Goal: Information Seeking & Learning: Learn about a topic

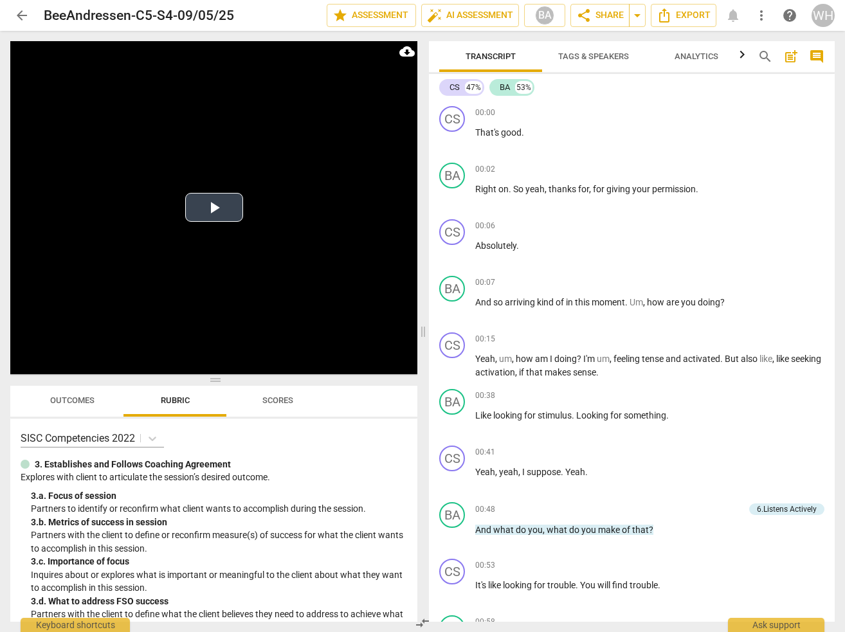
scroll to position [8035, 0]
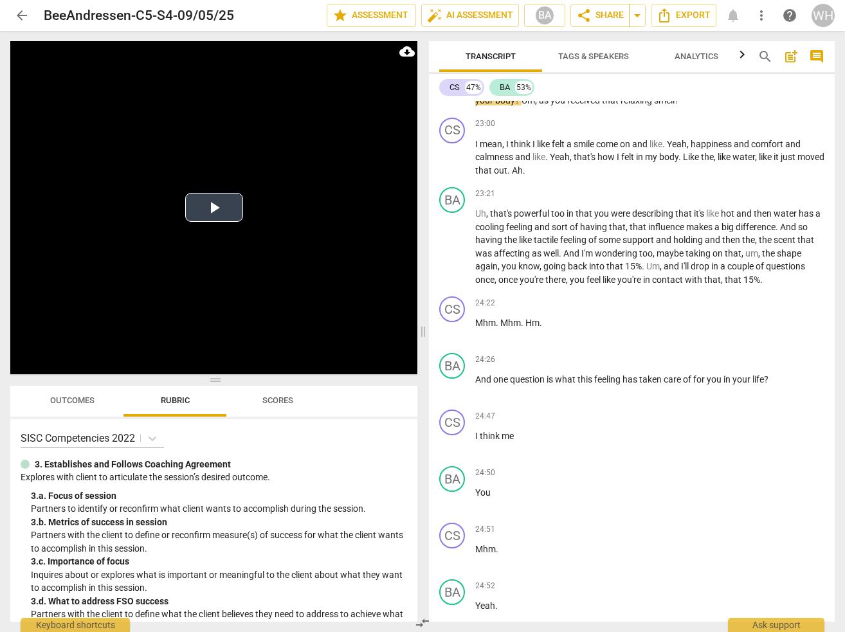
click at [216, 210] on button "Play Video" at bounding box center [214, 207] width 58 height 29
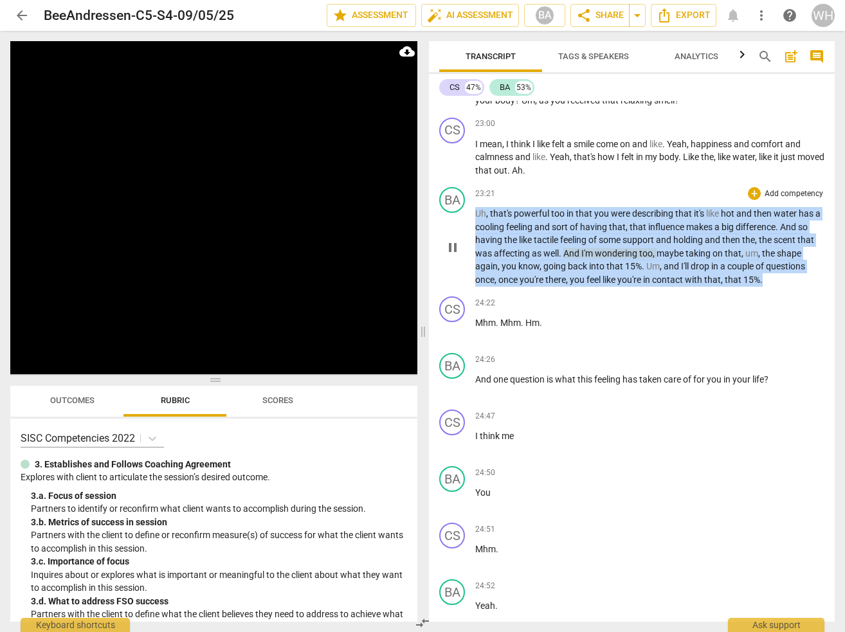
drag, startPoint x: 774, startPoint y: 271, endPoint x: 471, endPoint y: 206, distance: 309.9
click at [471, 206] on div "BA play_arrow pause 23:21 + Add competency keyboard_arrow_right Uh , that's pow…" at bounding box center [632, 236] width 406 height 109
copy p "Uh , that's powerful too in that you were describing that it's like hot and the…"
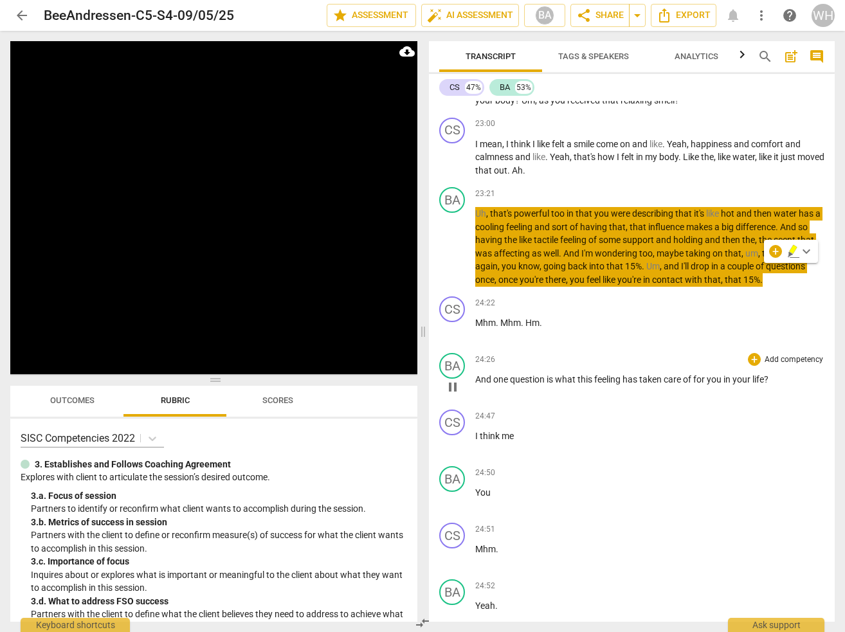
scroll to position [8636, 0]
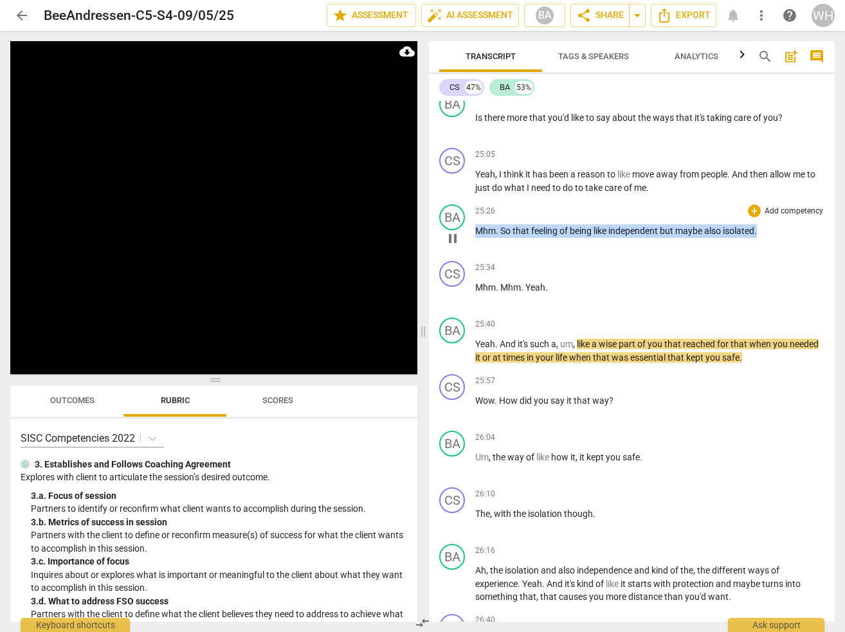
drag, startPoint x: 776, startPoint y: 219, endPoint x: 468, endPoint y: 220, distance: 307.5
click at [468, 220] on div "BA play_arrow pause 25:26 + Add competency keyboard_arrow_right Mhm . So that f…" at bounding box center [632, 227] width 406 height 57
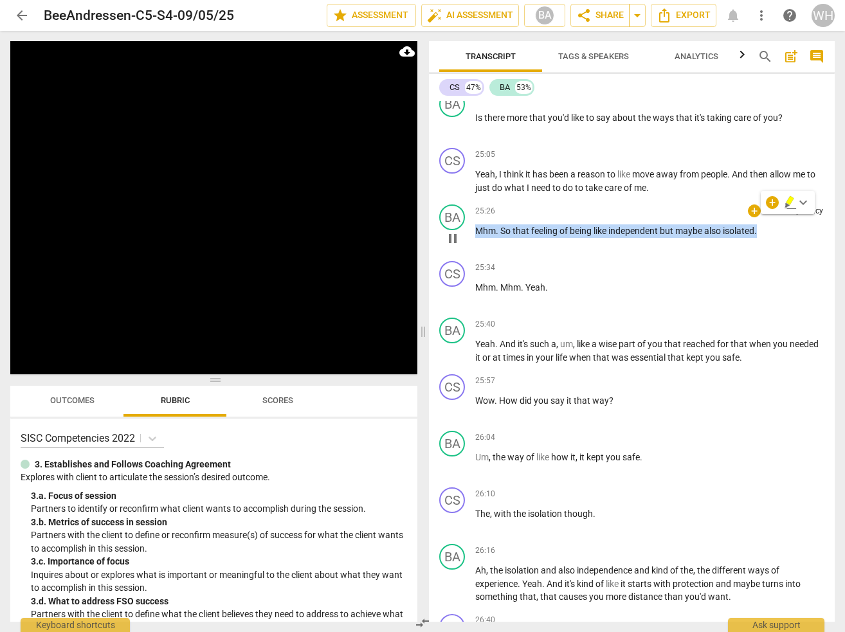
copy p "Mhm . So that feeling of being like independent but maybe also isolated ."
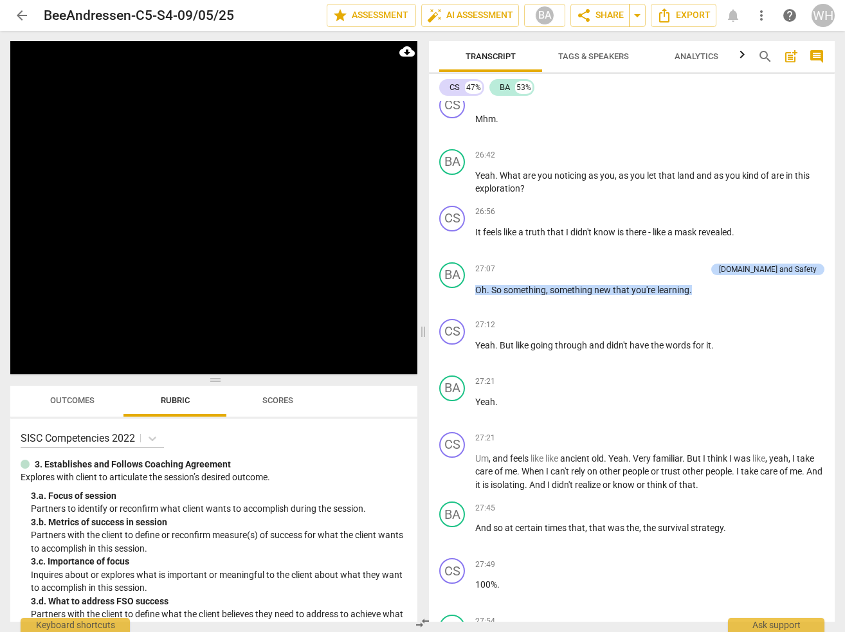
scroll to position [9680, 0]
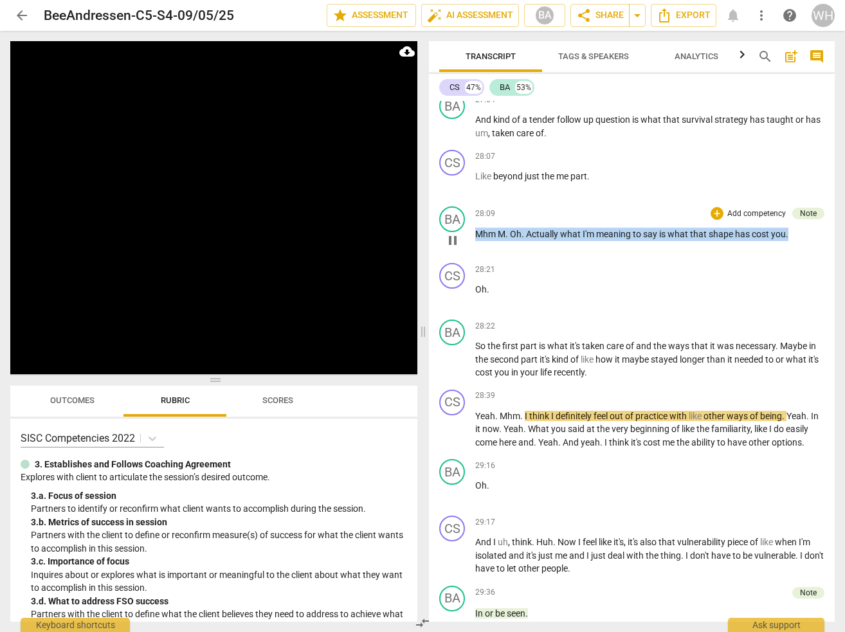
drag, startPoint x: 803, startPoint y: 223, endPoint x: 473, endPoint y: 215, distance: 330.7
click at [473, 215] on div "BA play_arrow pause 28:09 + Add competency Note keyboard_arrow_right Mhm M . Oh…" at bounding box center [632, 229] width 406 height 57
copy p "[PERSON_NAME] Oh . Actually what I'm meaning to say is what that shape has cost…"
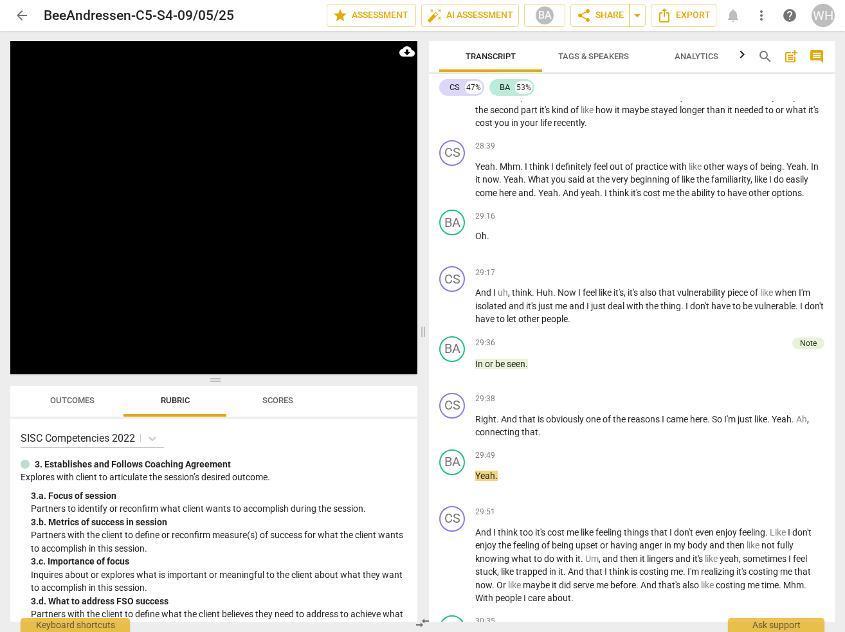
scroll to position [9905, 0]
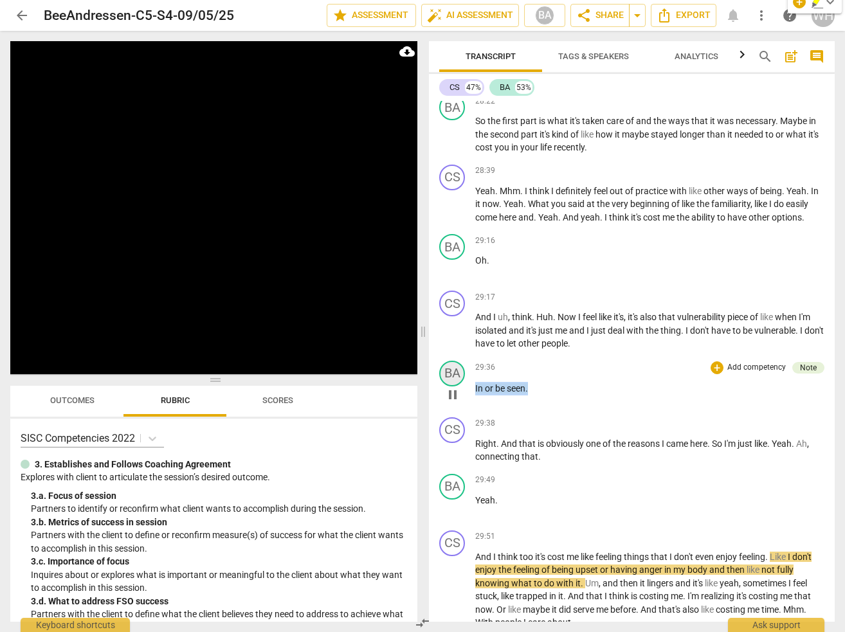
drag, startPoint x: 558, startPoint y: 387, endPoint x: 452, endPoint y: 379, distance: 107.1
click at [452, 379] on div "BA play_arrow pause 29:36 + Add competency Note keyboard_arrow_right In or be s…" at bounding box center [632, 384] width 406 height 57
copy p "In or be seen ."
click at [807, 364] on div "Note" at bounding box center [808, 368] width 17 height 12
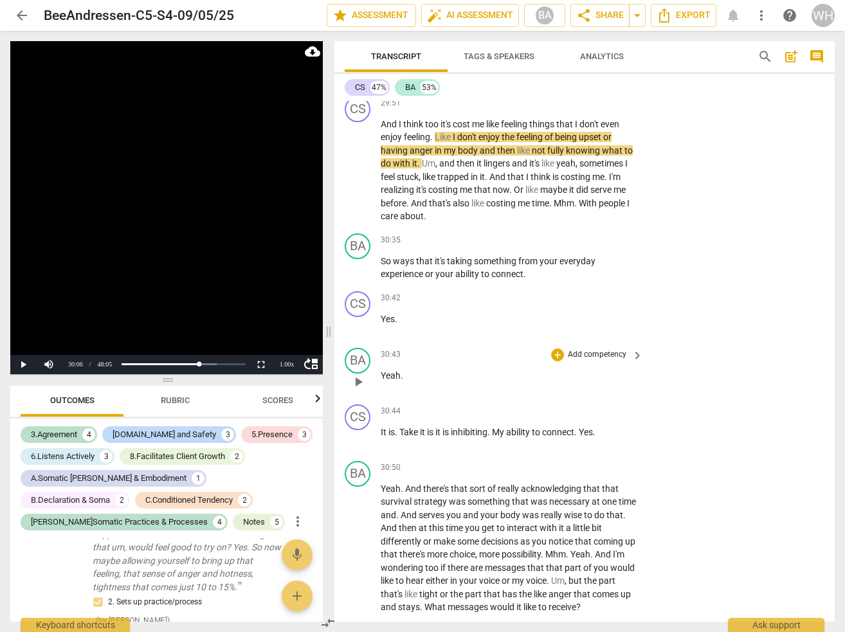
scroll to position [10681, 0]
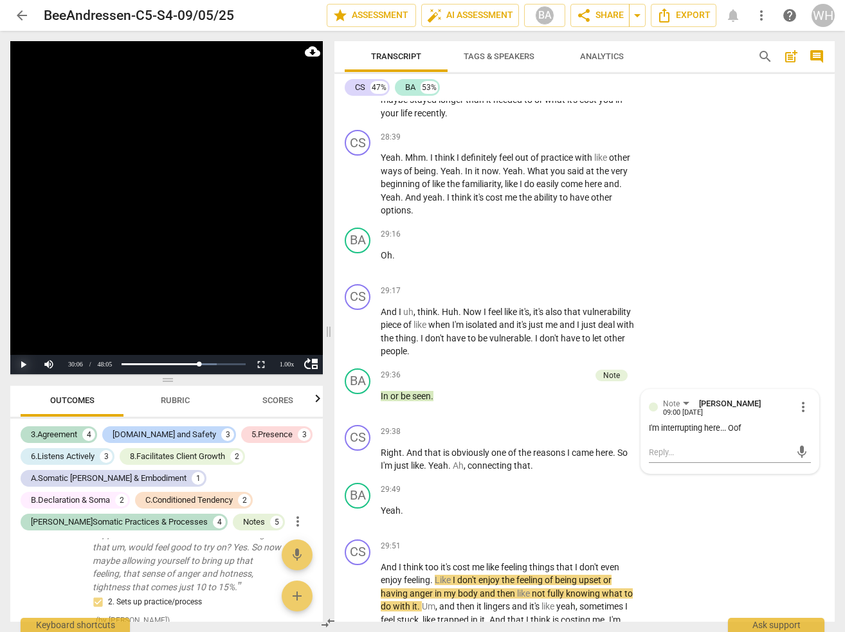
click at [24, 365] on button "Play" at bounding box center [23, 364] width 26 height 19
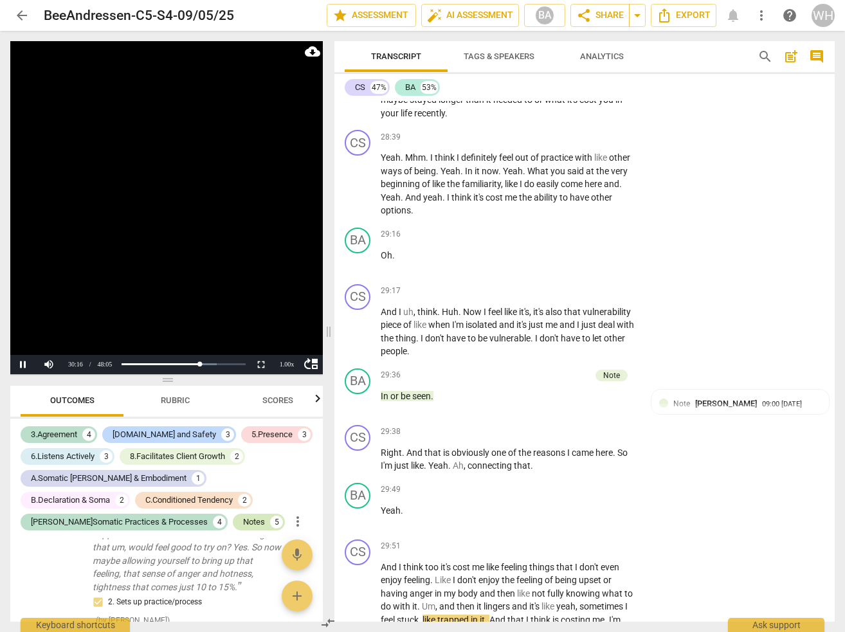
click at [270, 523] on div "5" at bounding box center [276, 522] width 13 height 13
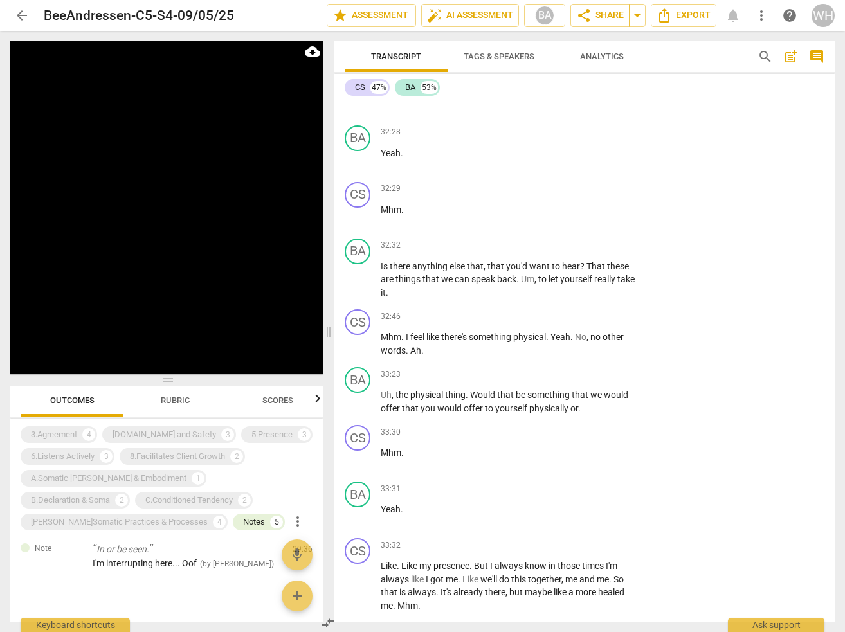
scroll to position [11934, 0]
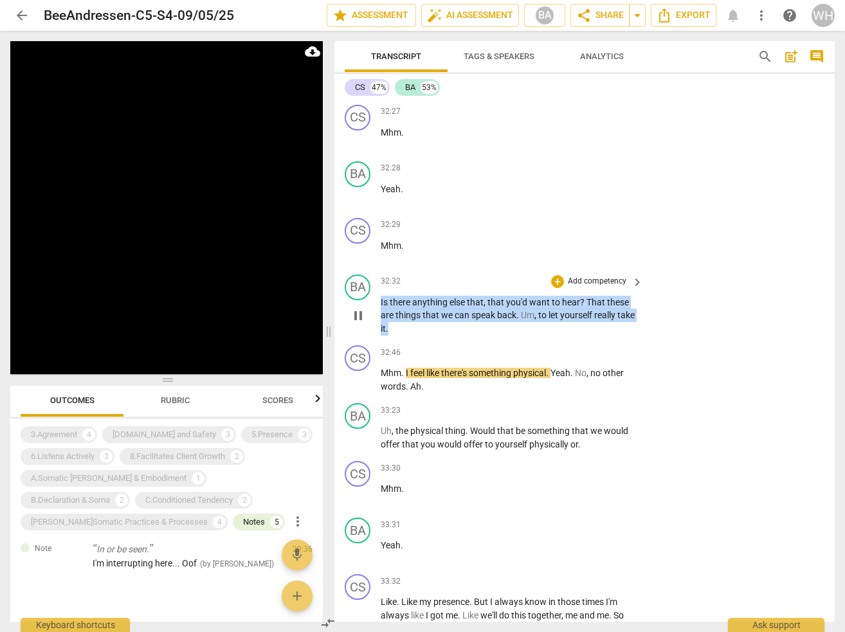
drag, startPoint x: 422, startPoint y: 329, endPoint x: 359, endPoint y: 300, distance: 69.1
click at [359, 300] on div "BA play_arrow pause 32:32 + Add competency keyboard_arrow_right Is there anythi…" at bounding box center [585, 305] width 500 height 71
copy p "Is there anything else that , that you'd want to hear ? That these are things t…"
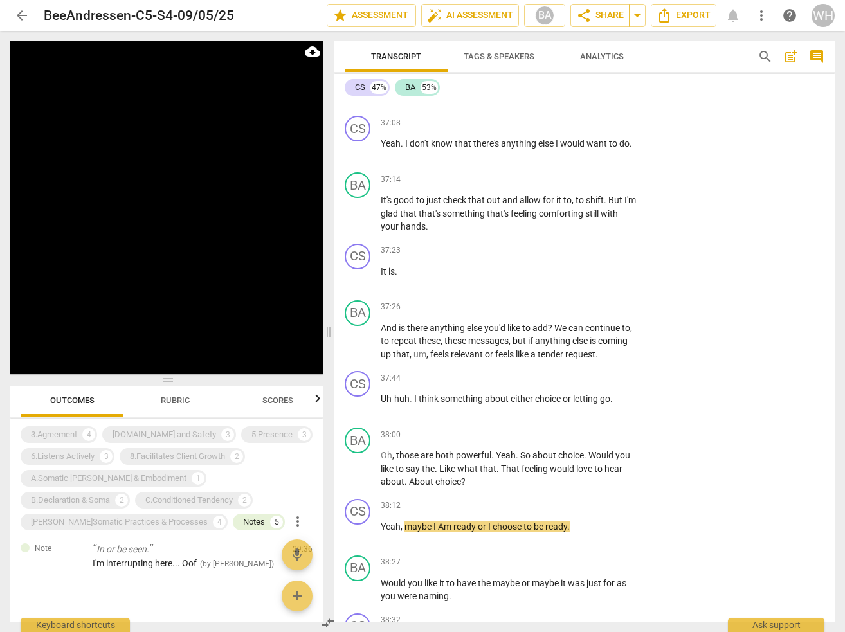
scroll to position [13830, 0]
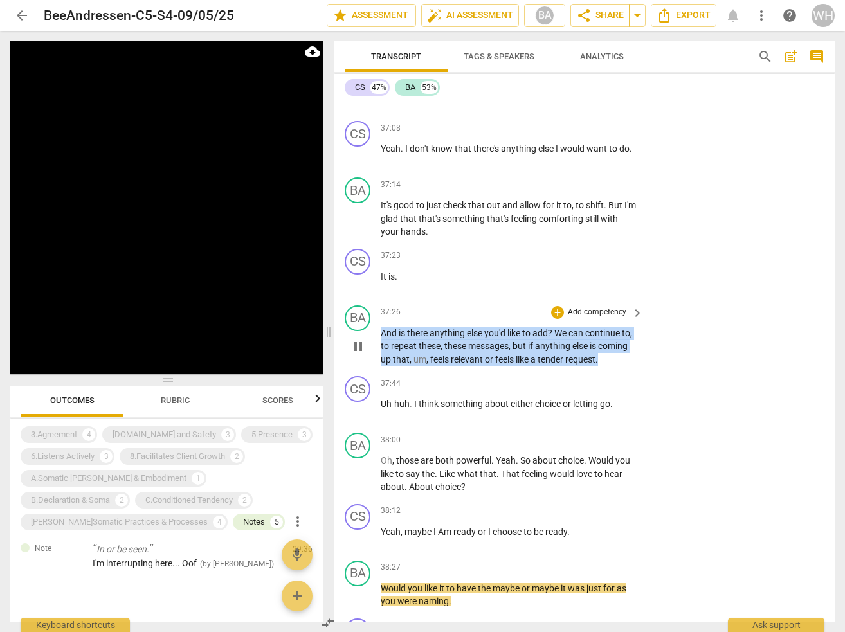
drag, startPoint x: 641, startPoint y: 349, endPoint x: 370, endPoint y: 316, distance: 273.5
click at [370, 316] on div "BA play_arrow pause 37:26 + Add competency keyboard_arrow_right And is there an…" at bounding box center [585, 335] width 500 height 71
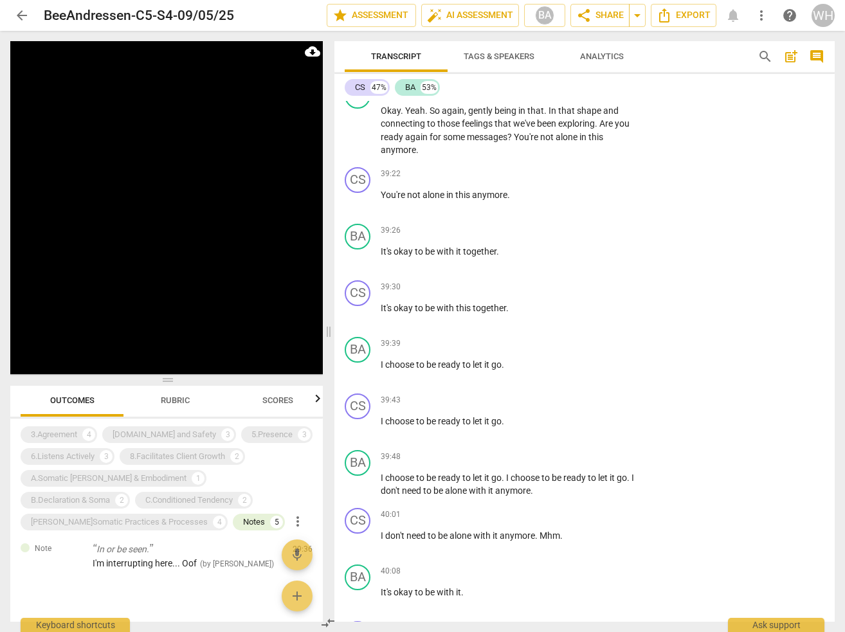
scroll to position [15399, 0]
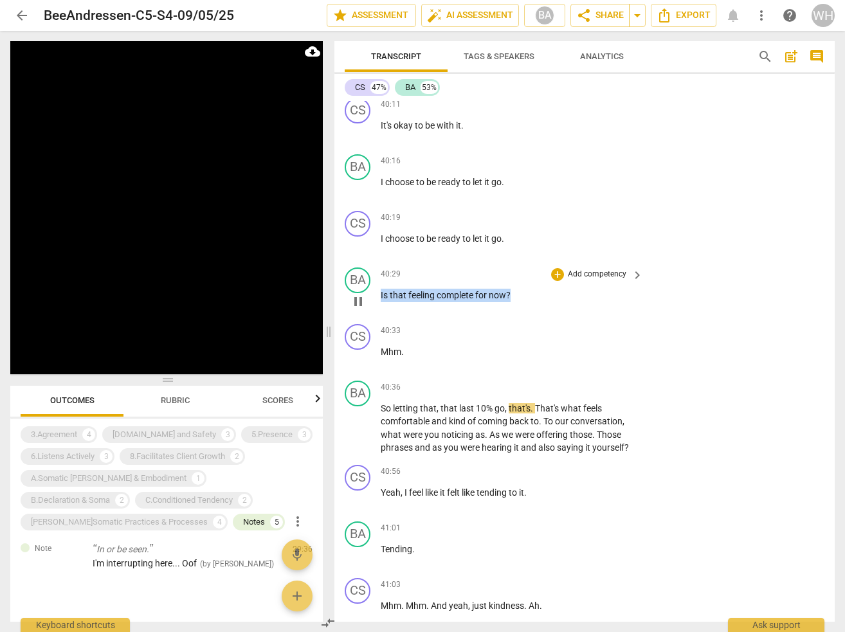
drag, startPoint x: 527, startPoint y: 277, endPoint x: 371, endPoint y: 273, distance: 156.4
click at [371, 273] on div "BA play_arrow pause 40:29 + Add competency keyboard_arrow_right Is that feeling…" at bounding box center [585, 290] width 500 height 57
copy p "Is that feeling complete for now ?"
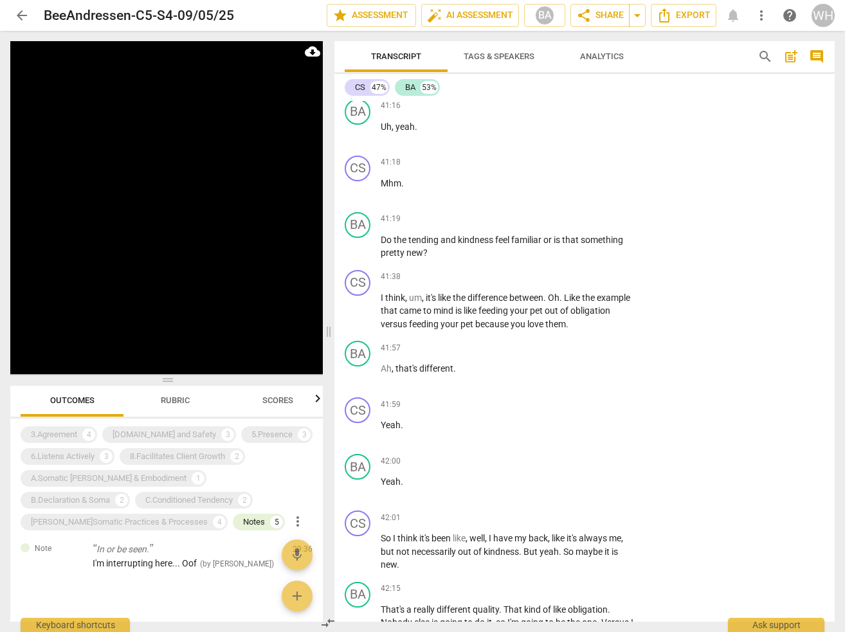
scroll to position [16499, 0]
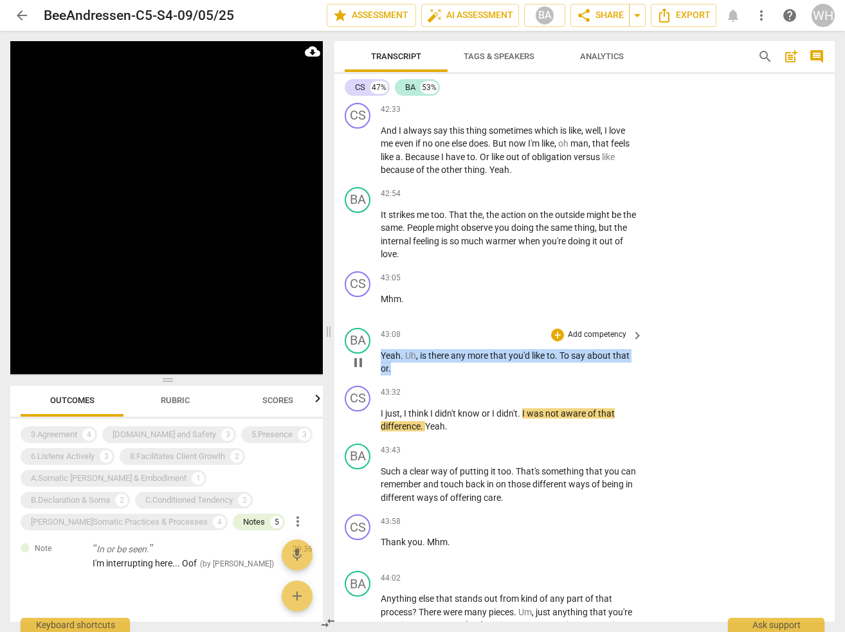
drag, startPoint x: 396, startPoint y: 344, endPoint x: 376, endPoint y: 326, distance: 26.9
click at [376, 326] on div "BA play_arrow pause 43:08 + Add competency keyboard_arrow_right Yeah . Uh , is …" at bounding box center [585, 352] width 500 height 58
copy p "Yeah . Uh , is there any more that you'd like to . To say about that or ."
click at [681, 351] on div "BA play_arrow pause 43:08 + Add competency keyboard_arrow_right Yeah . Uh , is …" at bounding box center [585, 352] width 500 height 58
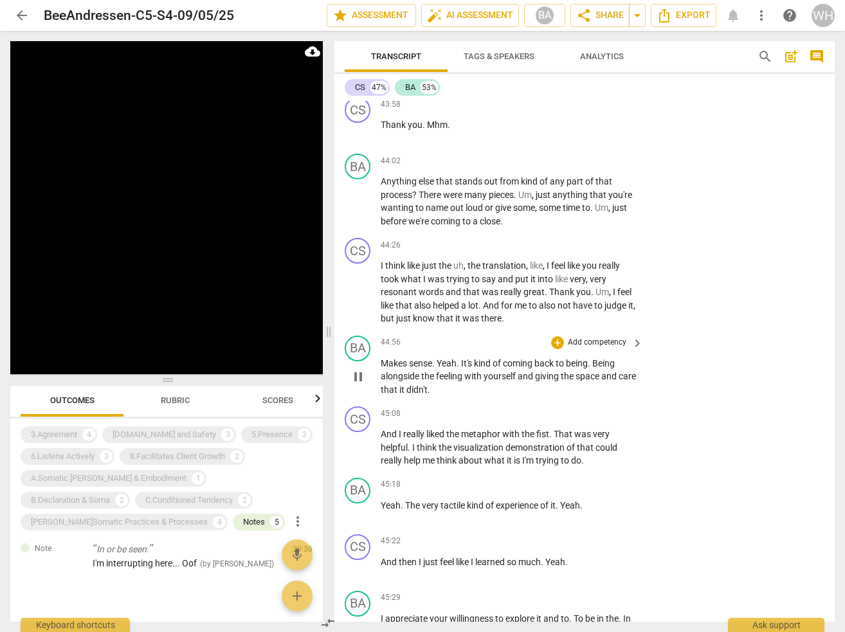
scroll to position [17465, 0]
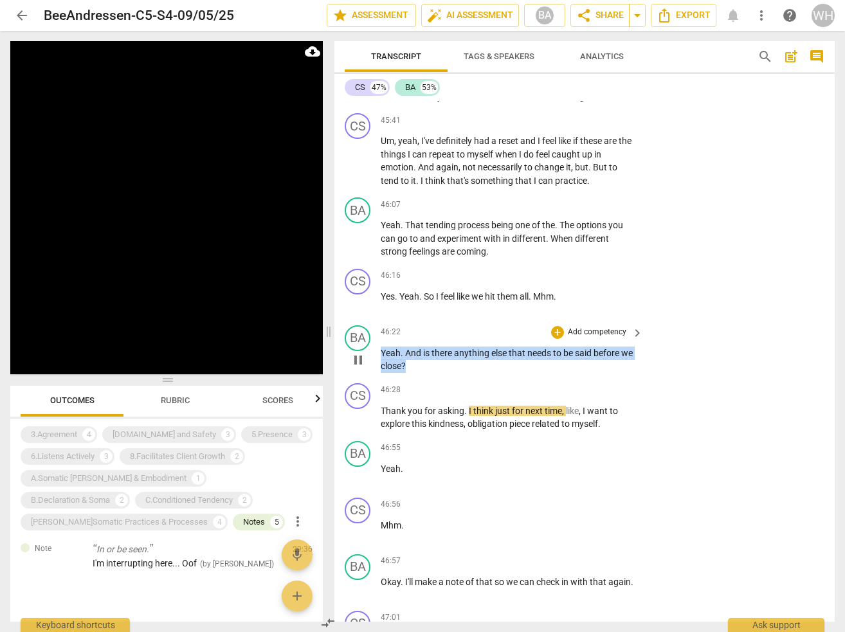
drag, startPoint x: 434, startPoint y: 331, endPoint x: 379, endPoint y: 315, distance: 57.6
click at [379, 320] on div "BA play_arrow pause 46:22 + Add competency keyboard_arrow_right Yeah . And is t…" at bounding box center [585, 349] width 500 height 58
copy p "Yeah . And is there anything else that needs to be said before we close ?"
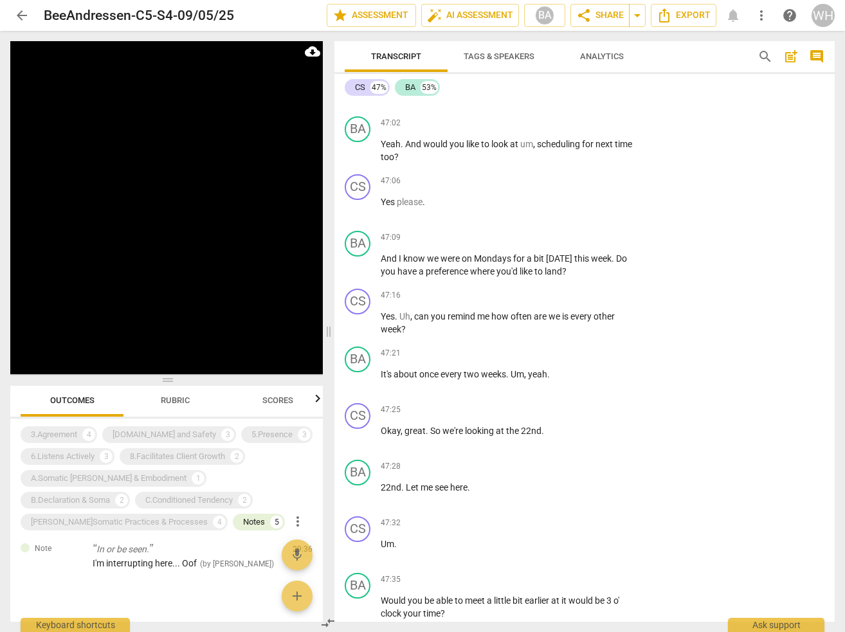
scroll to position [18324, 0]
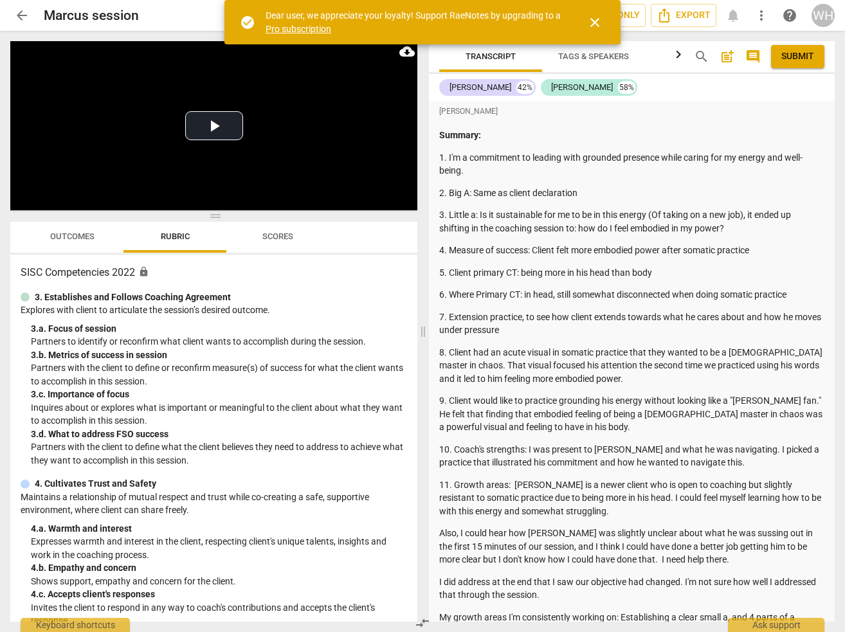
click at [593, 18] on span "close" at bounding box center [594, 22] width 15 height 15
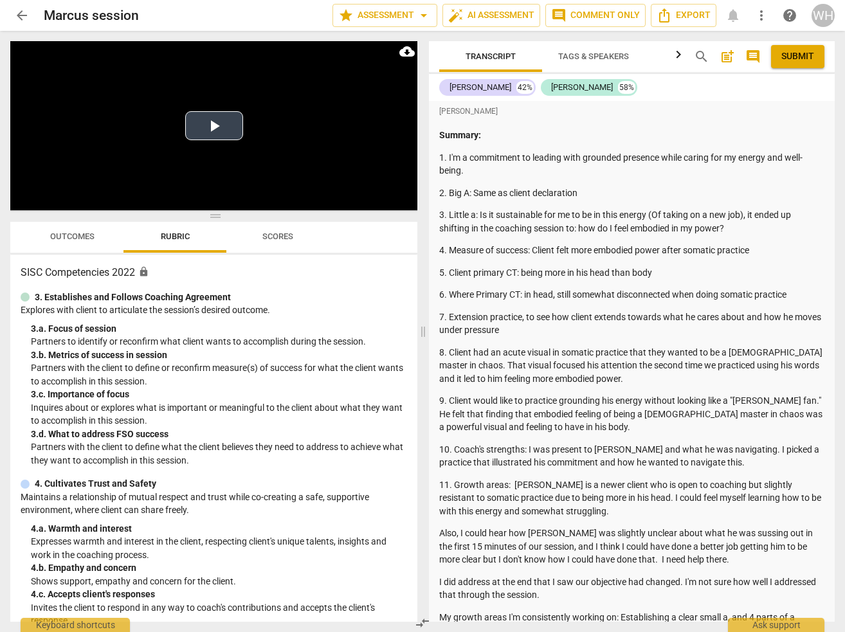
click at [216, 125] on button "Play Video" at bounding box center [214, 125] width 58 height 29
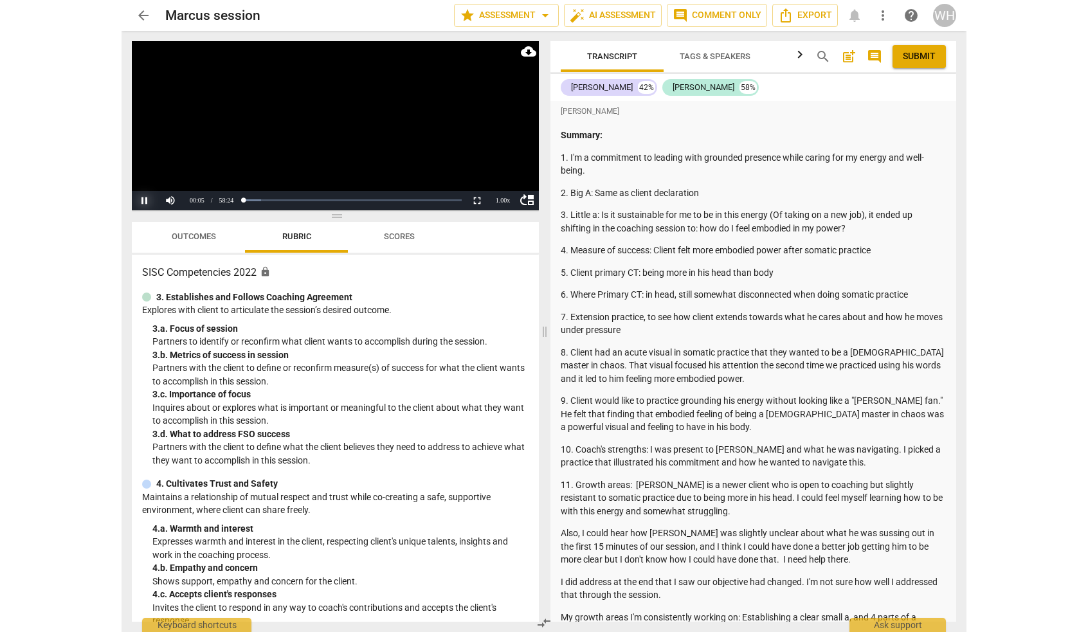
scroll to position [600, 0]
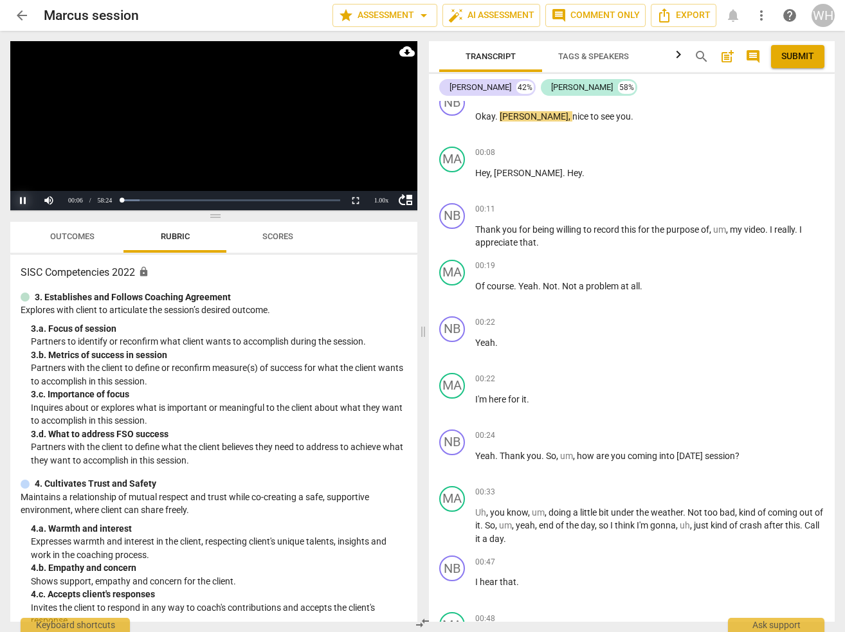
click at [23, 199] on button "Pause" at bounding box center [23, 200] width 26 height 19
